Goal: Task Accomplishment & Management: Complete application form

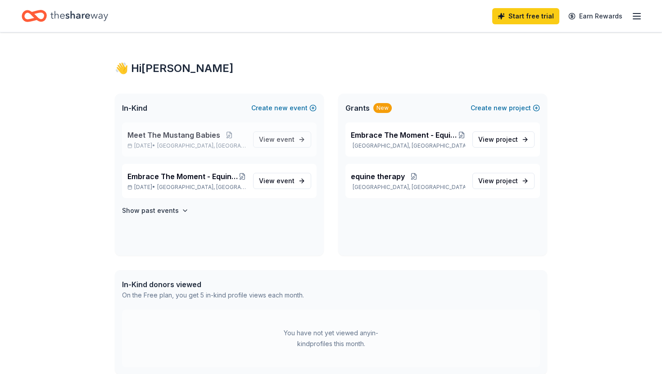
click at [186, 133] on span "Meet The Mustang Babies" at bounding box center [173, 135] width 93 height 11
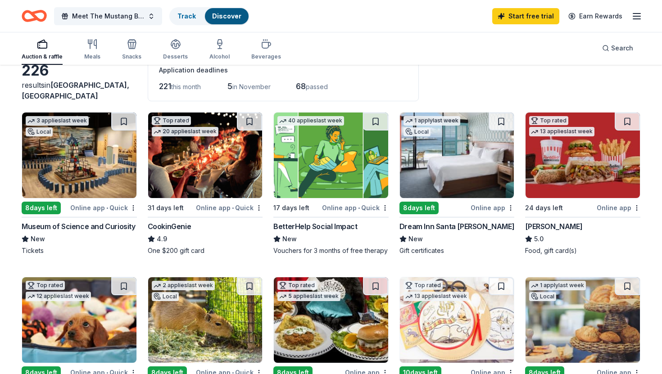
scroll to position [59, 0]
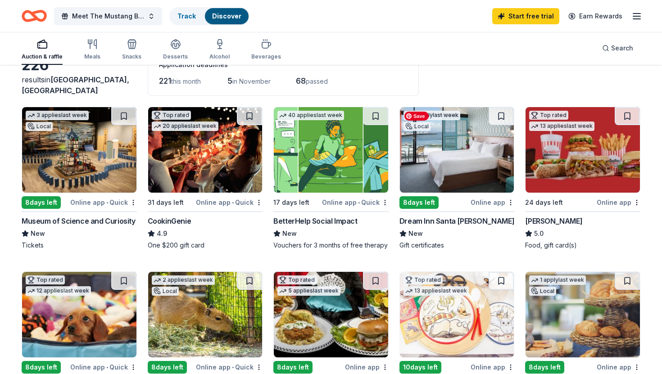
click at [441, 153] on img at bounding box center [457, 150] width 114 height 86
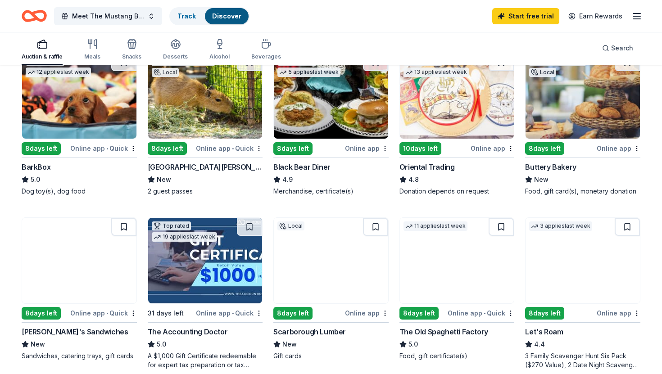
scroll to position [275, 0]
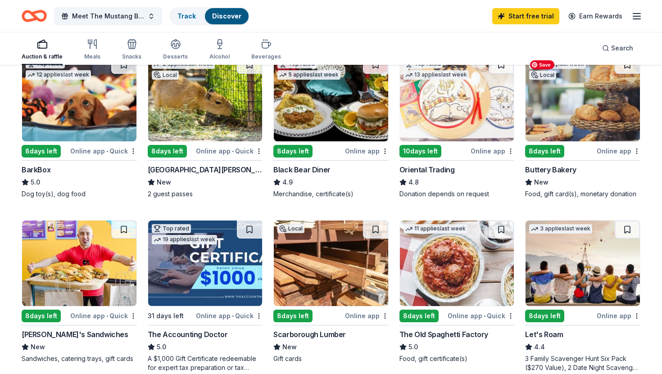
click at [582, 107] on img at bounding box center [583, 99] width 114 height 86
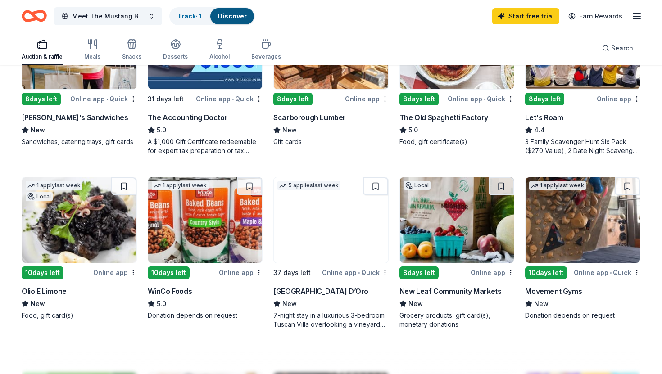
scroll to position [495, 0]
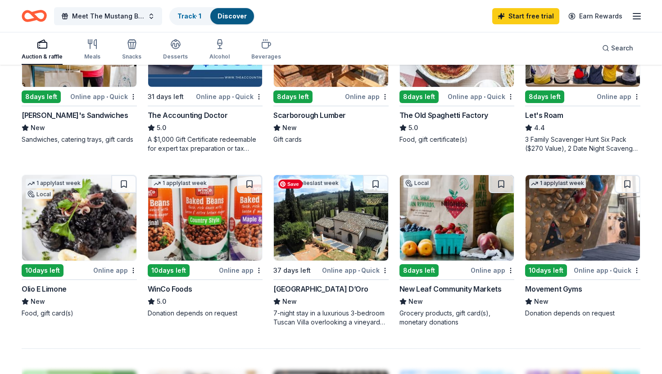
click at [334, 241] on img at bounding box center [331, 218] width 114 height 86
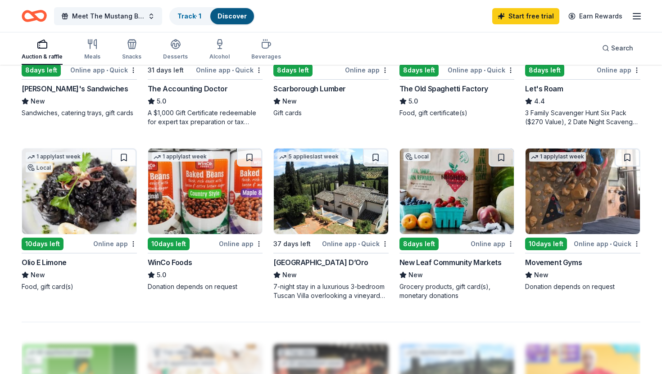
scroll to position [539, 0]
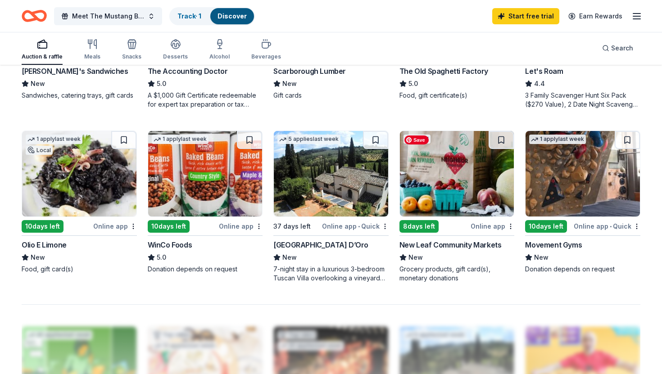
click at [449, 173] on img at bounding box center [457, 174] width 114 height 86
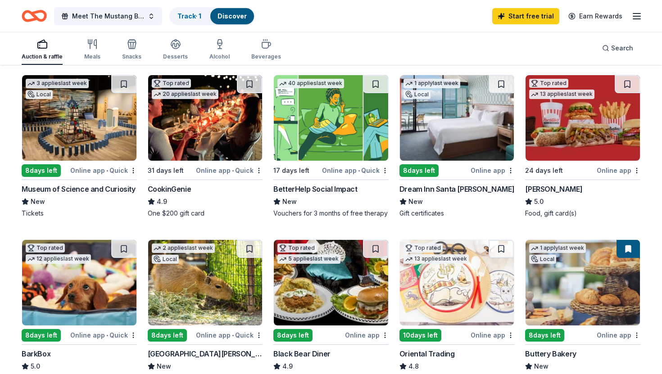
scroll to position [92, 0]
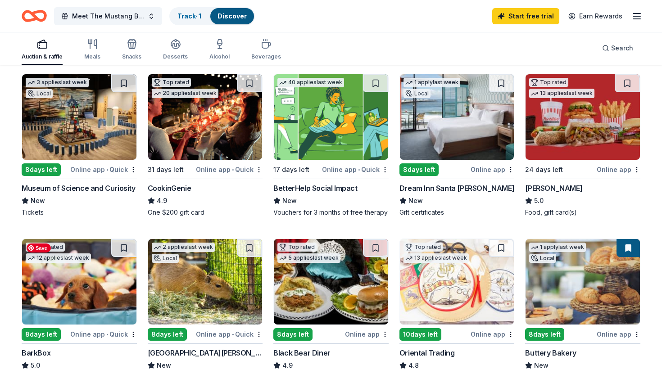
click at [86, 286] on img at bounding box center [79, 282] width 114 height 86
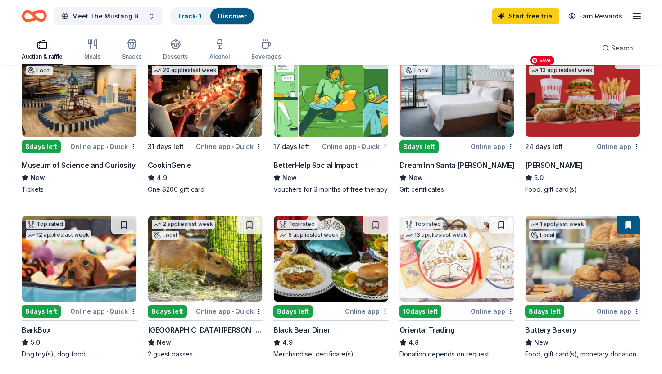
scroll to position [0, 0]
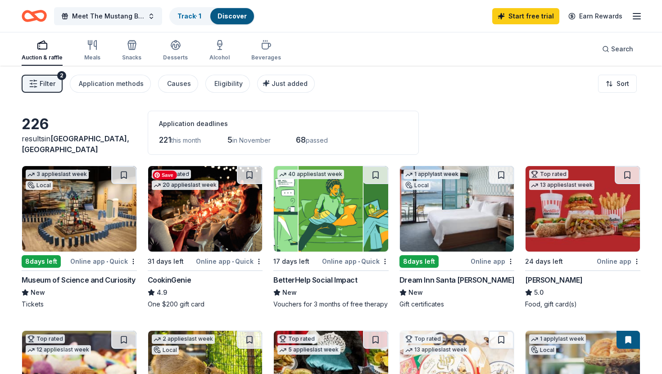
click at [210, 218] on img at bounding box center [205, 209] width 114 height 86
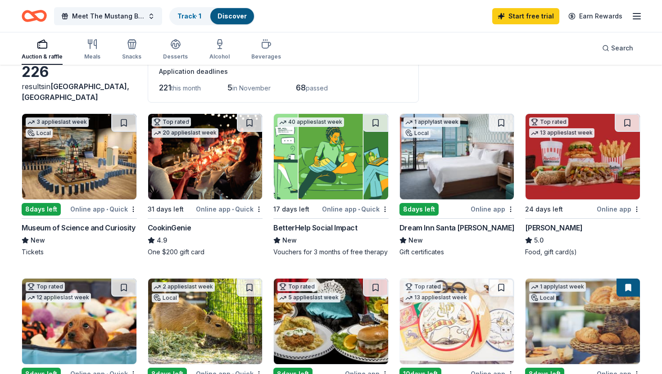
scroll to position [55, 0]
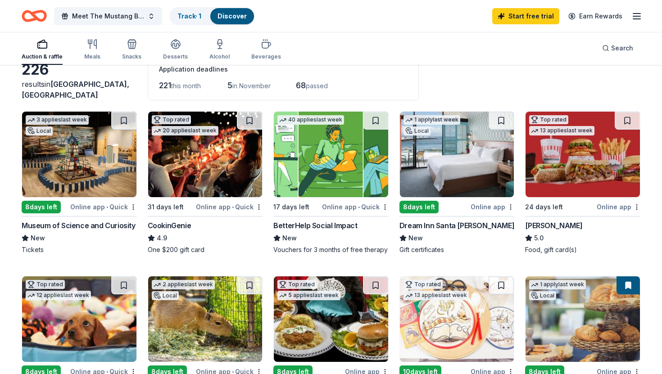
click at [216, 205] on div "Online app • Quick" at bounding box center [229, 206] width 67 height 11
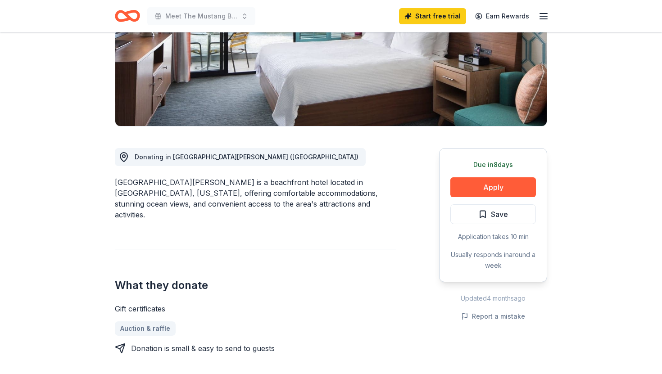
scroll to position [151, 0]
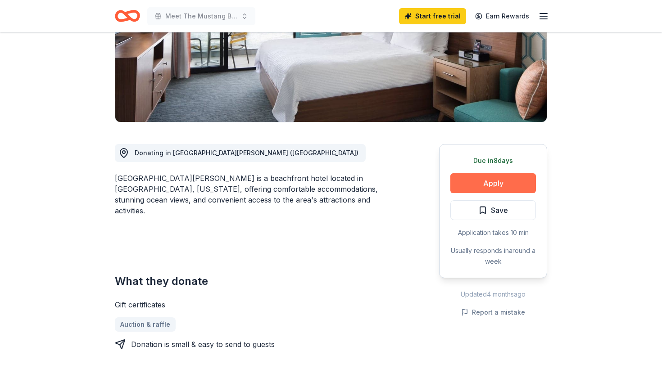
click at [499, 182] on button "Apply" at bounding box center [494, 183] width 86 height 20
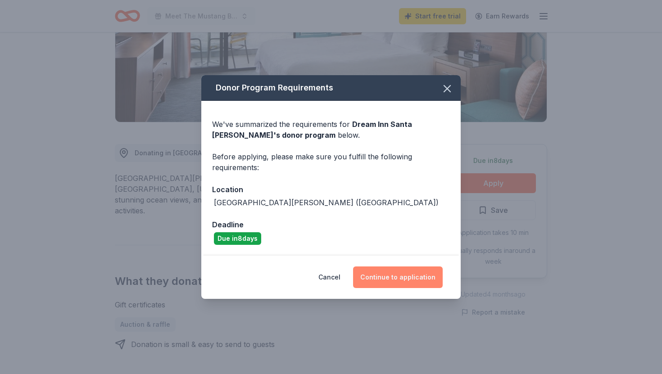
click at [387, 278] on button "Continue to application" at bounding box center [398, 278] width 90 height 22
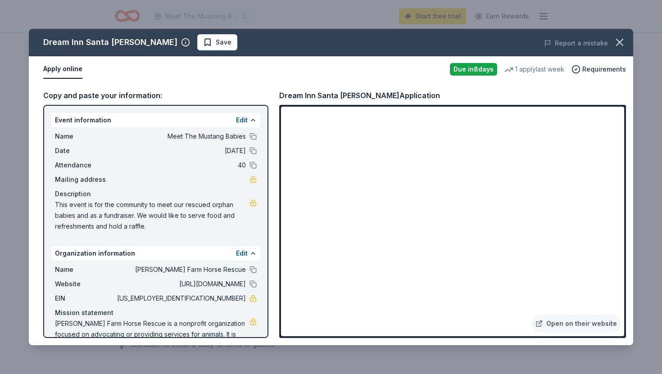
scroll to position [24, 0]
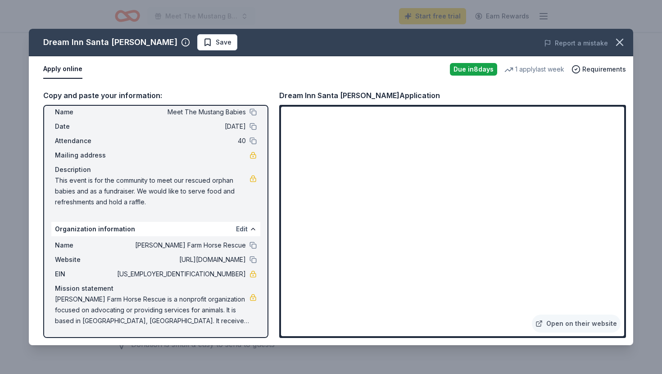
click at [242, 227] on button "Edit" at bounding box center [242, 229] width 12 height 11
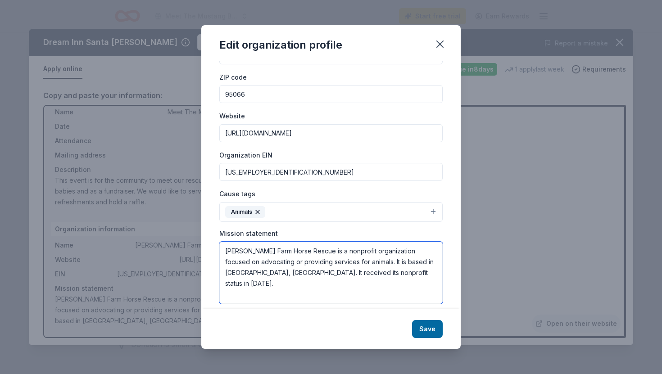
scroll to position [50, 0]
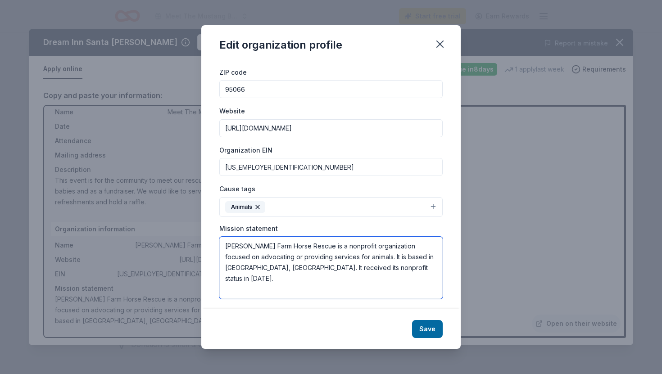
drag, startPoint x: 391, startPoint y: 296, endPoint x: 408, endPoint y: 271, distance: 29.9
click at [408, 272] on textarea "Canham Farm Horse Rescue is a nonprofit organization focused on advocating or p…" at bounding box center [330, 268] width 223 height 62
click at [228, 275] on textarea "Canham Farm Horse Rescue is a nonprofit organization that protects wild horses …" at bounding box center [330, 268] width 223 height 62
type textarea "[PERSON_NAME] Farm Horse Rescue is a nonprofit organization that protects wild …"
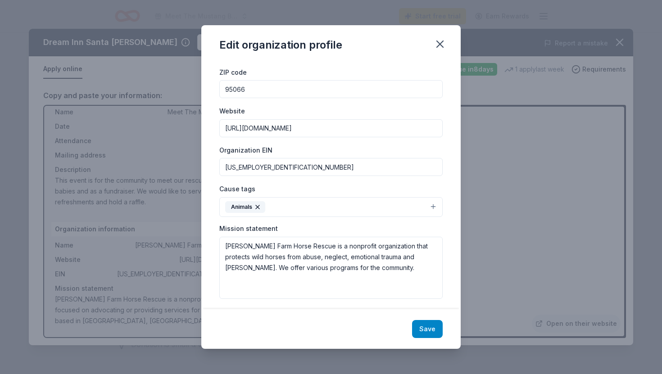
click at [431, 330] on button "Save" at bounding box center [427, 329] width 31 height 18
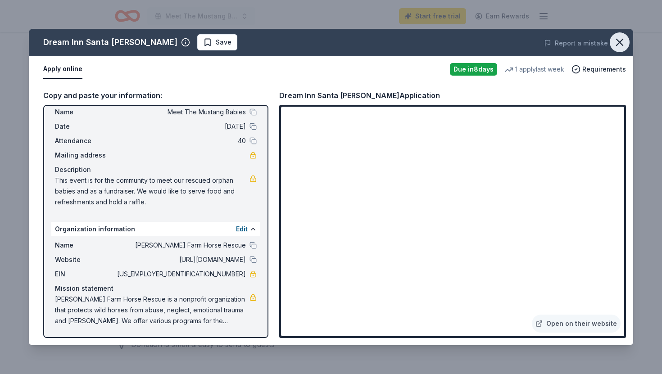
click at [619, 40] on icon "button" at bounding box center [620, 42] width 13 height 13
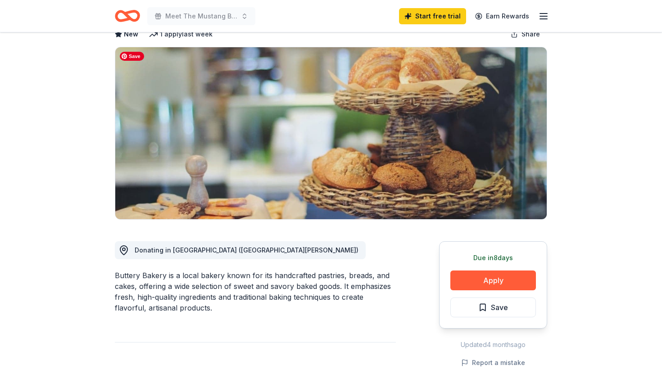
scroll to position [55, 0]
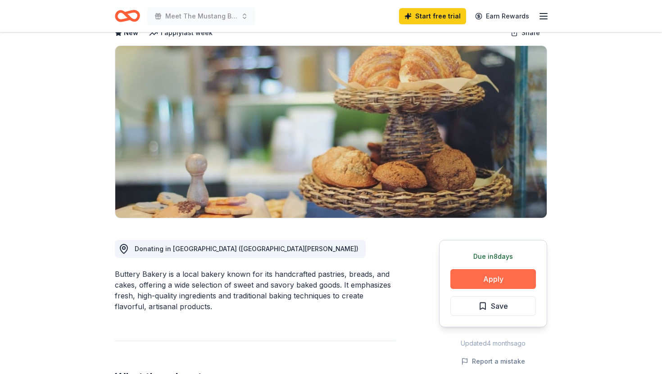
click at [491, 278] on button "Apply" at bounding box center [494, 279] width 86 height 20
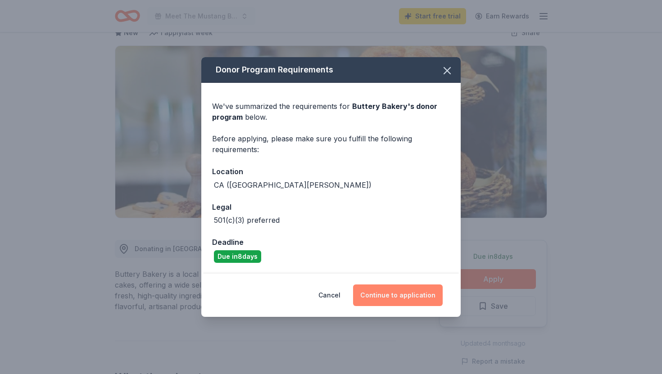
click at [390, 295] on button "Continue to application" at bounding box center [398, 296] width 90 height 22
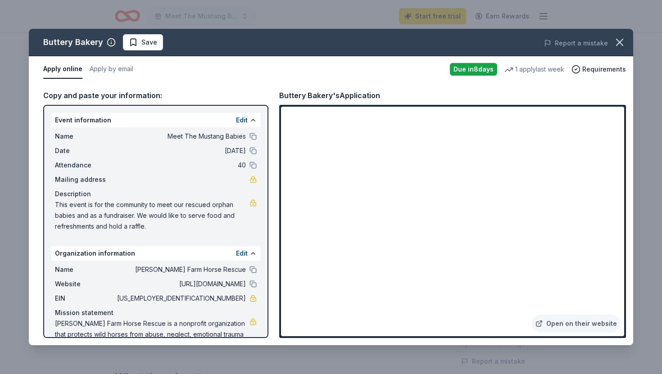
scroll to position [23, 0]
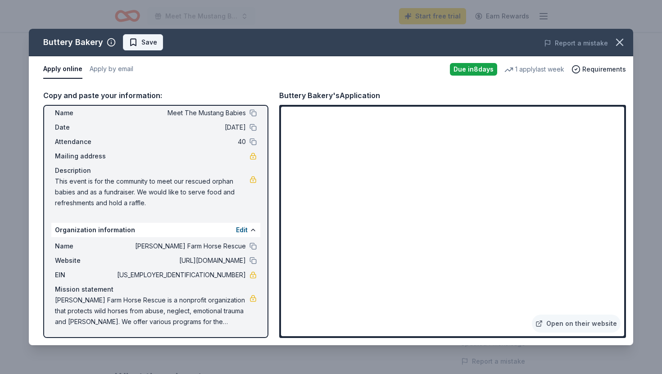
click at [141, 42] on span "Save" at bounding box center [149, 42] width 16 height 11
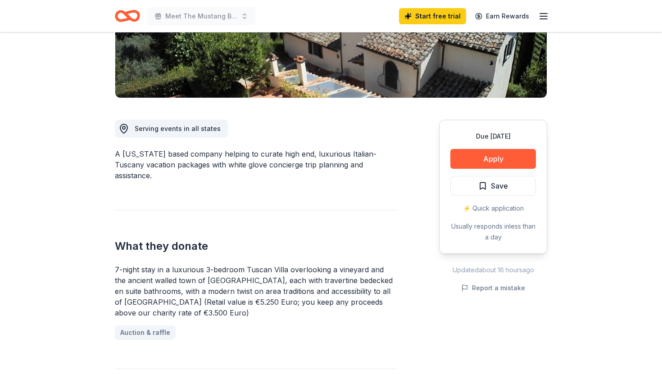
scroll to position [180, 0]
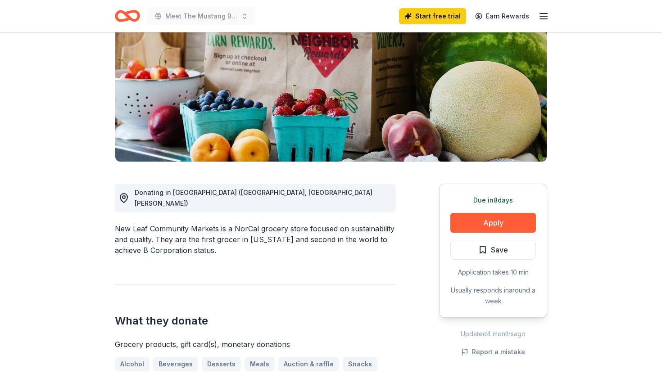
scroll to position [126, 0]
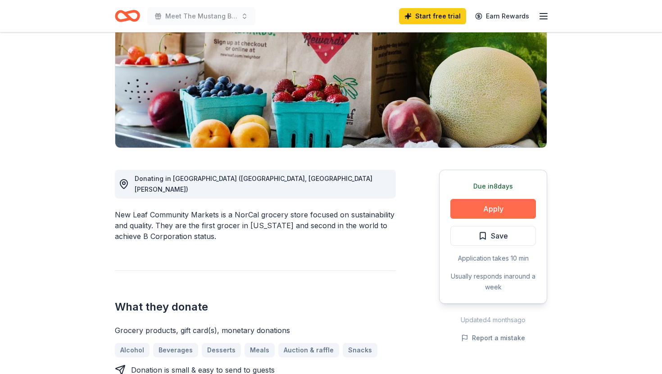
click at [485, 207] on button "Apply" at bounding box center [494, 209] width 86 height 20
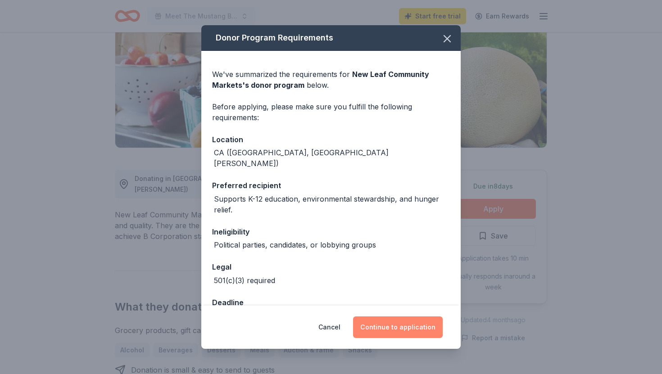
click at [395, 327] on button "Continue to application" at bounding box center [398, 328] width 90 height 22
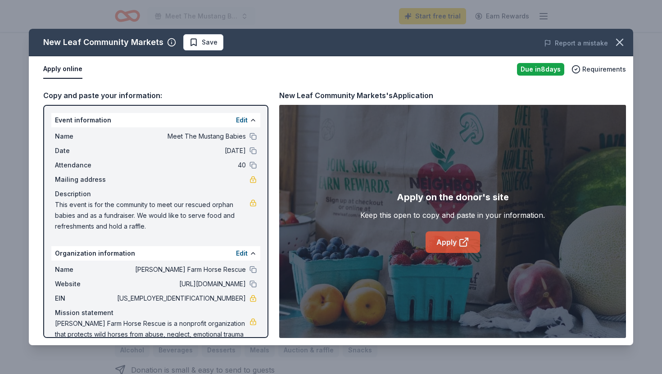
click at [448, 241] on link "Apply" at bounding box center [453, 243] width 55 height 22
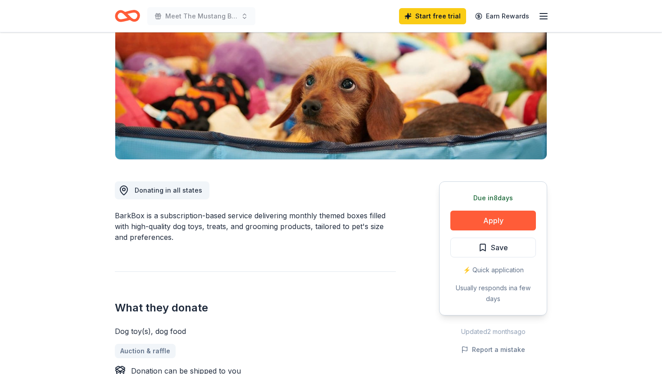
scroll to position [116, 0]
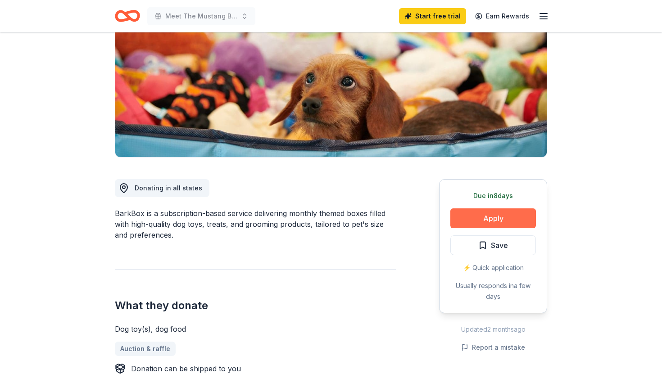
click at [494, 217] on button "Apply" at bounding box center [494, 219] width 86 height 20
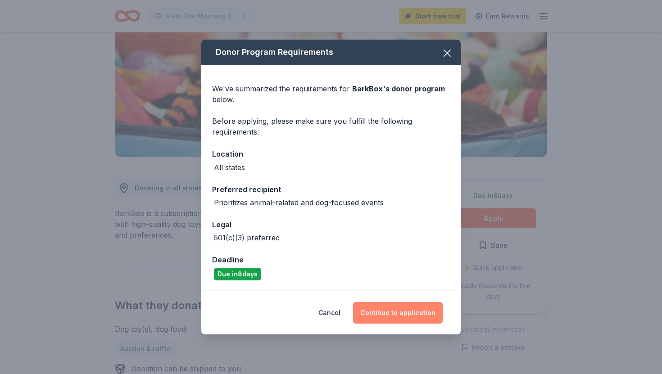
click at [399, 315] on button "Continue to application" at bounding box center [398, 313] width 90 height 22
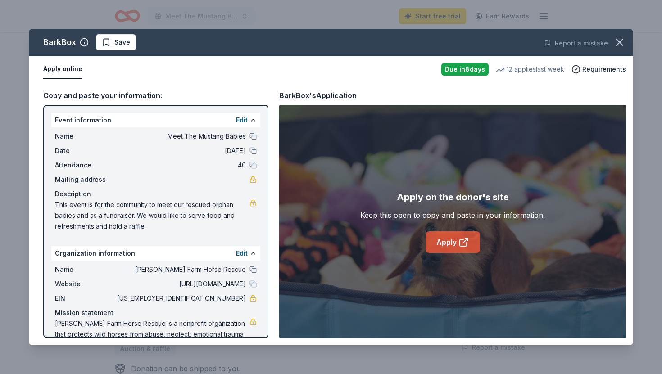
click at [448, 242] on link "Apply" at bounding box center [453, 243] width 55 height 22
